Goal: Transaction & Acquisition: Purchase product/service

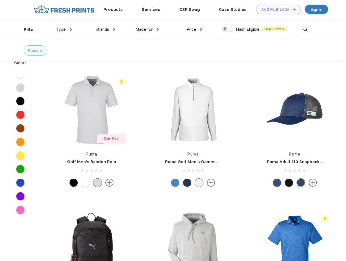
scroll to position [0, 0]
click at [276, 9] on link "Add your Logo Design Tool" at bounding box center [278, 10] width 45 height 10
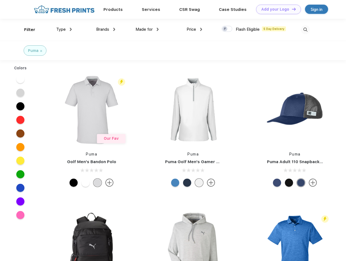
click at [0, 0] on div "Design Tool" at bounding box center [0, 0] width 0 height 0
click at [291, 9] on link "Add your Logo Design Tool" at bounding box center [278, 10] width 45 height 10
click at [26, 30] on div "Filter" at bounding box center [29, 30] width 11 height 6
click at [64, 29] on span "Type" at bounding box center [61, 29] width 10 height 5
click at [106, 29] on span "Brands" at bounding box center [102, 29] width 13 height 5
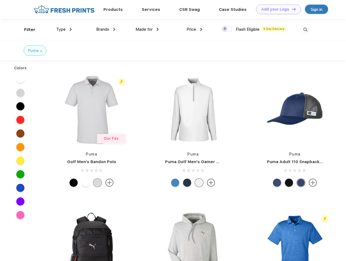
click at [147, 29] on span "Made for" at bounding box center [143, 29] width 17 height 5
click at [194, 29] on span "Price" at bounding box center [191, 29] width 10 height 5
click at [227, 29] on div at bounding box center [227, 29] width 11 height 6
click at [225, 29] on input "checkbox" at bounding box center [224, 28] width 4 height 4
click at [305, 30] on img at bounding box center [305, 29] width 9 height 9
